Goal: Information Seeking & Learning: Check status

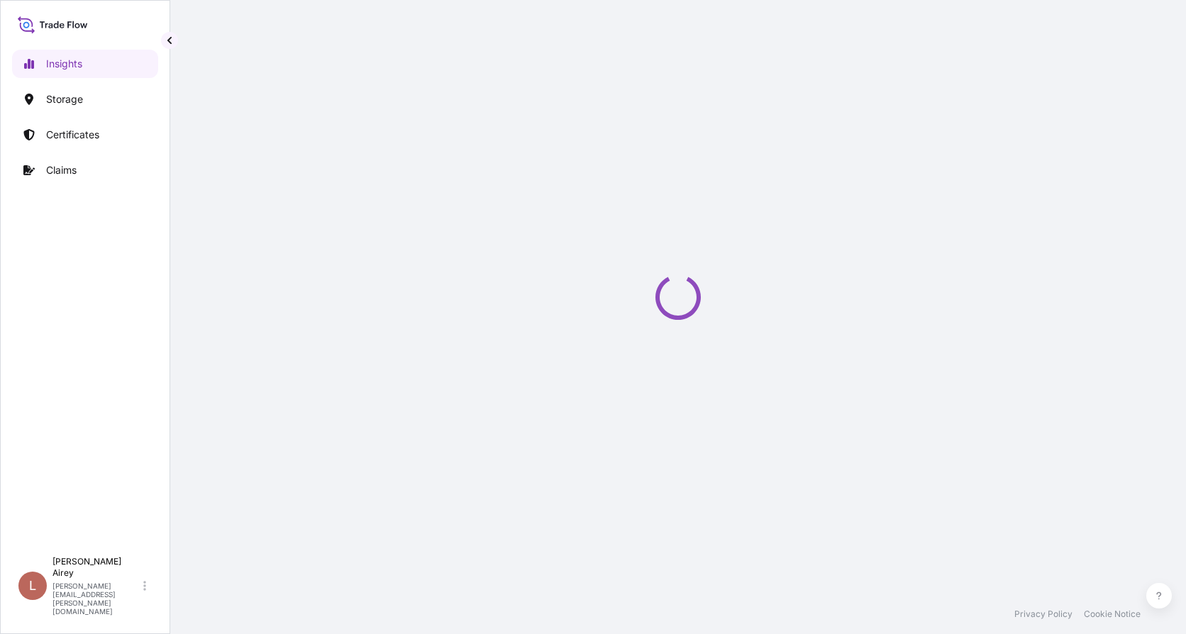
select select "2025"
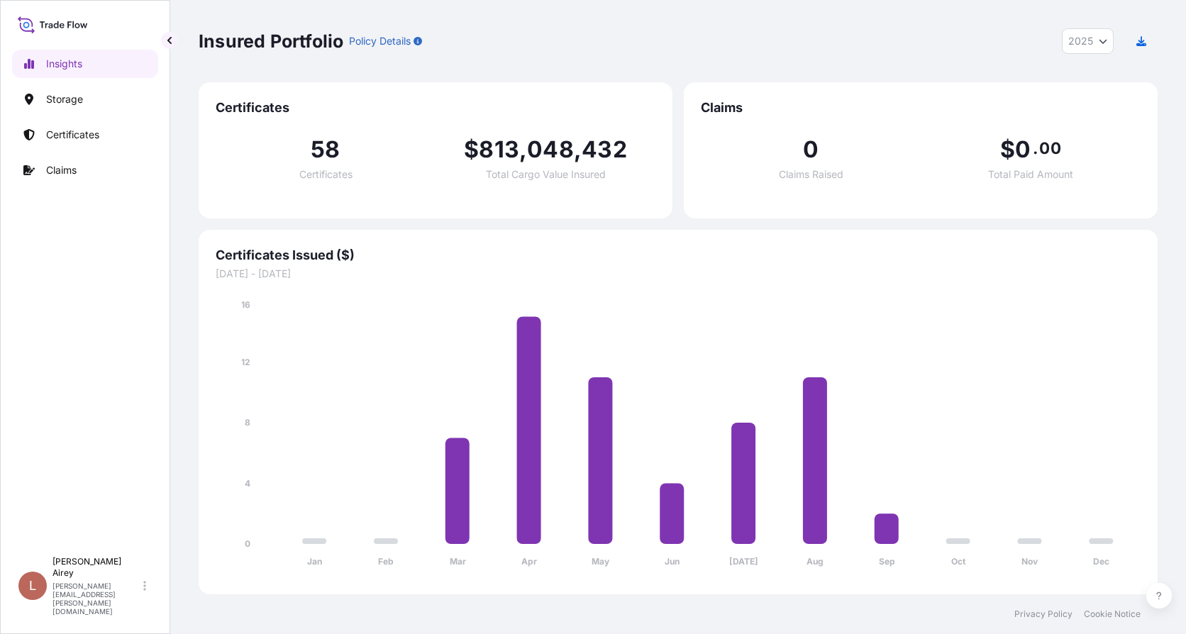
click at [678, 27] on div "Insured Portfolio Policy Details 2025 2025 2024 2023 2022" at bounding box center [678, 41] width 959 height 82
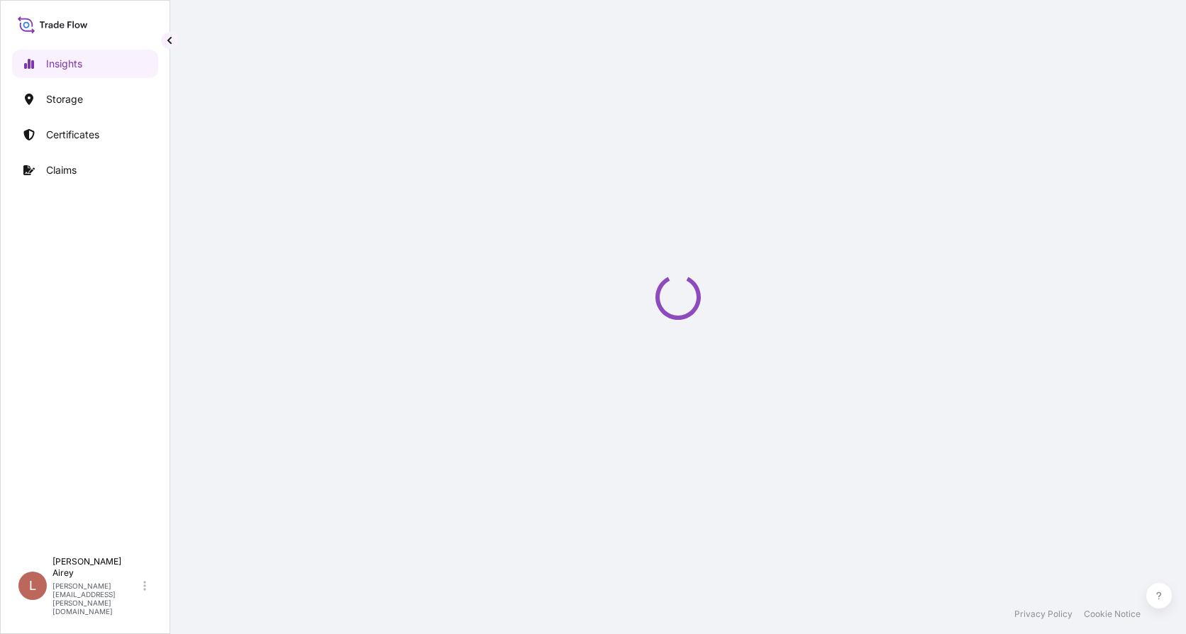
select select "2025"
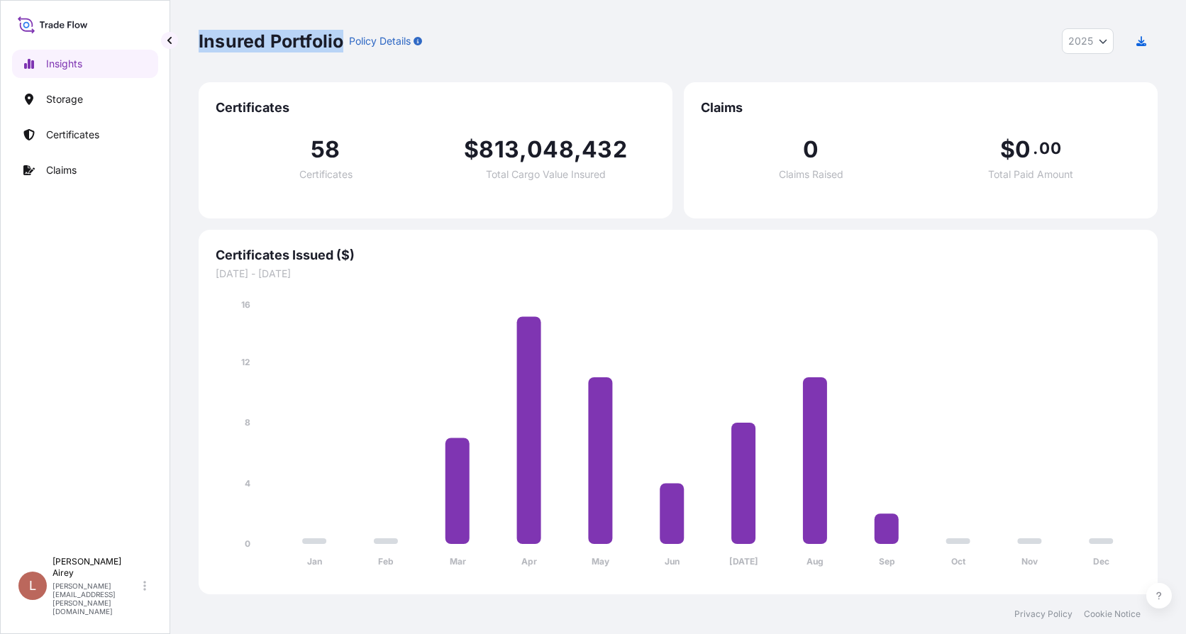
drag, startPoint x: 347, startPoint y: 41, endPoint x: 180, endPoint y: 31, distance: 167.1
click at [180, 31] on div "Insured Portfolio Policy Details 2025 2025 2024 2023 2022 Certificates 58 Certi…" at bounding box center [678, 297] width 1016 height 595
click at [808, 613] on footer "Privacy Policy Cookie Notice" at bounding box center [678, 615] width 1016 height 40
click at [1144, 43] on icon "button" at bounding box center [1142, 41] width 10 height 10
